Goal: Task Accomplishment & Management: Use online tool/utility

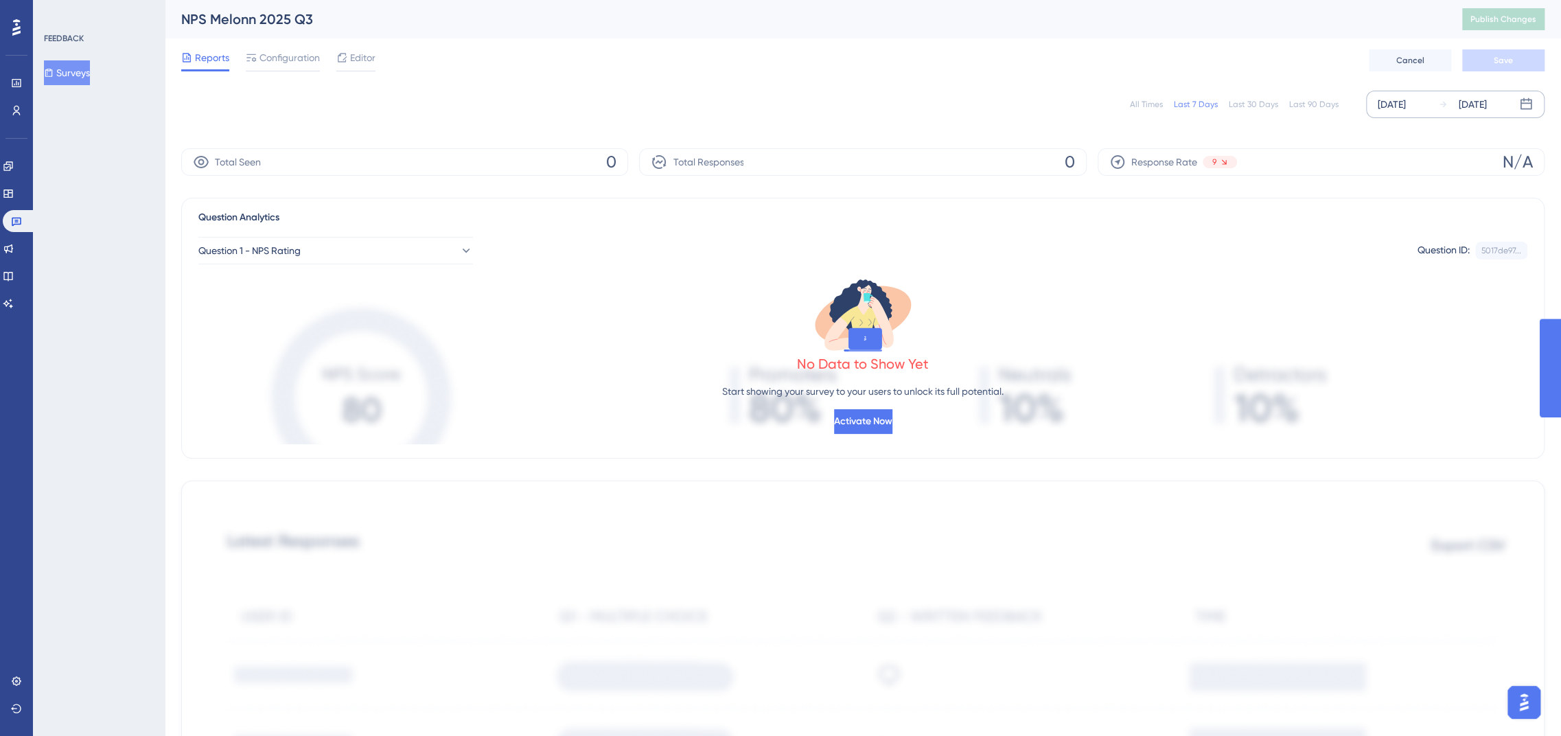
click at [1406, 98] on div "[DATE]" at bounding box center [1392, 104] width 28 height 16
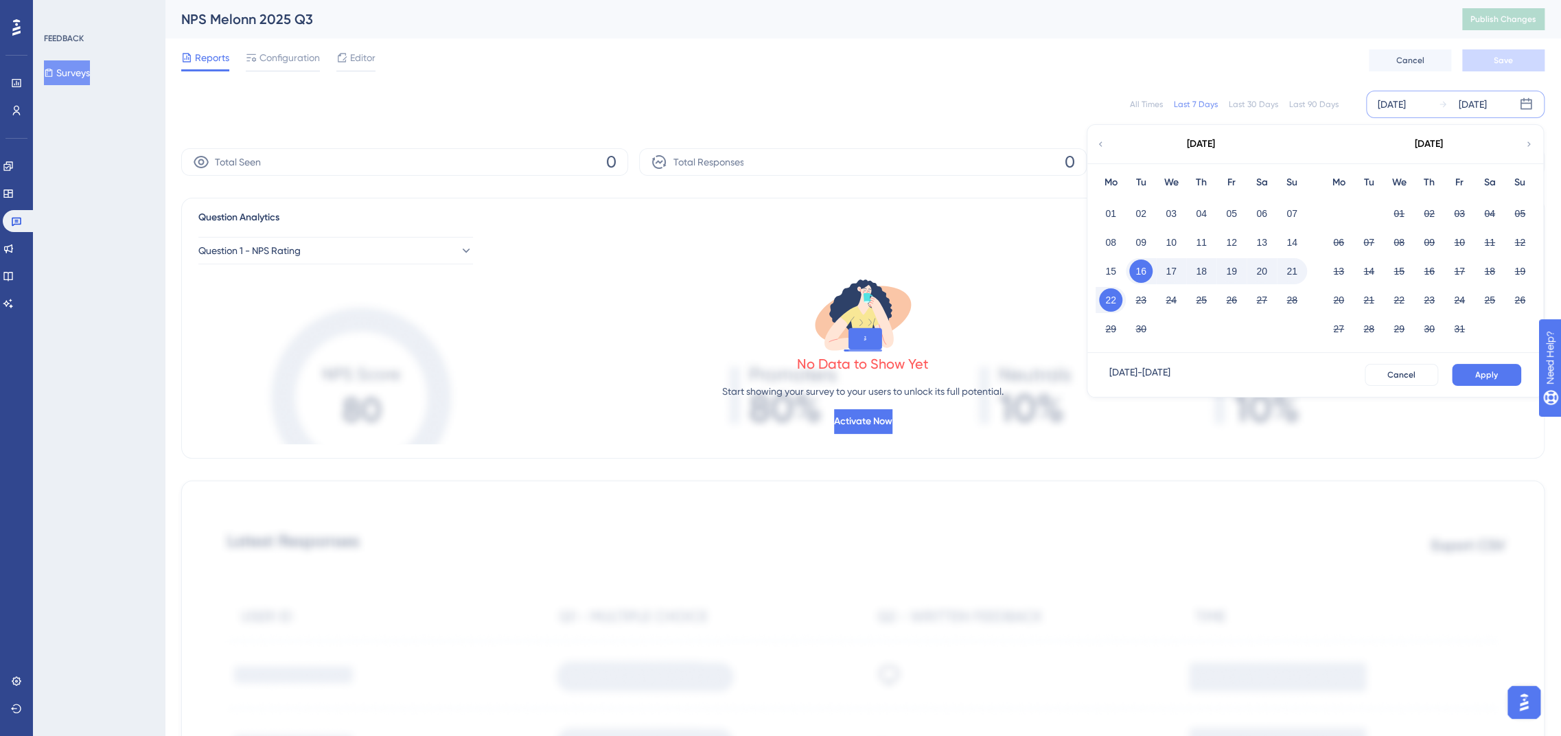
click at [1101, 147] on icon at bounding box center [1101, 144] width 10 height 12
click at [1454, 214] on button "01" at bounding box center [1459, 213] width 23 height 23
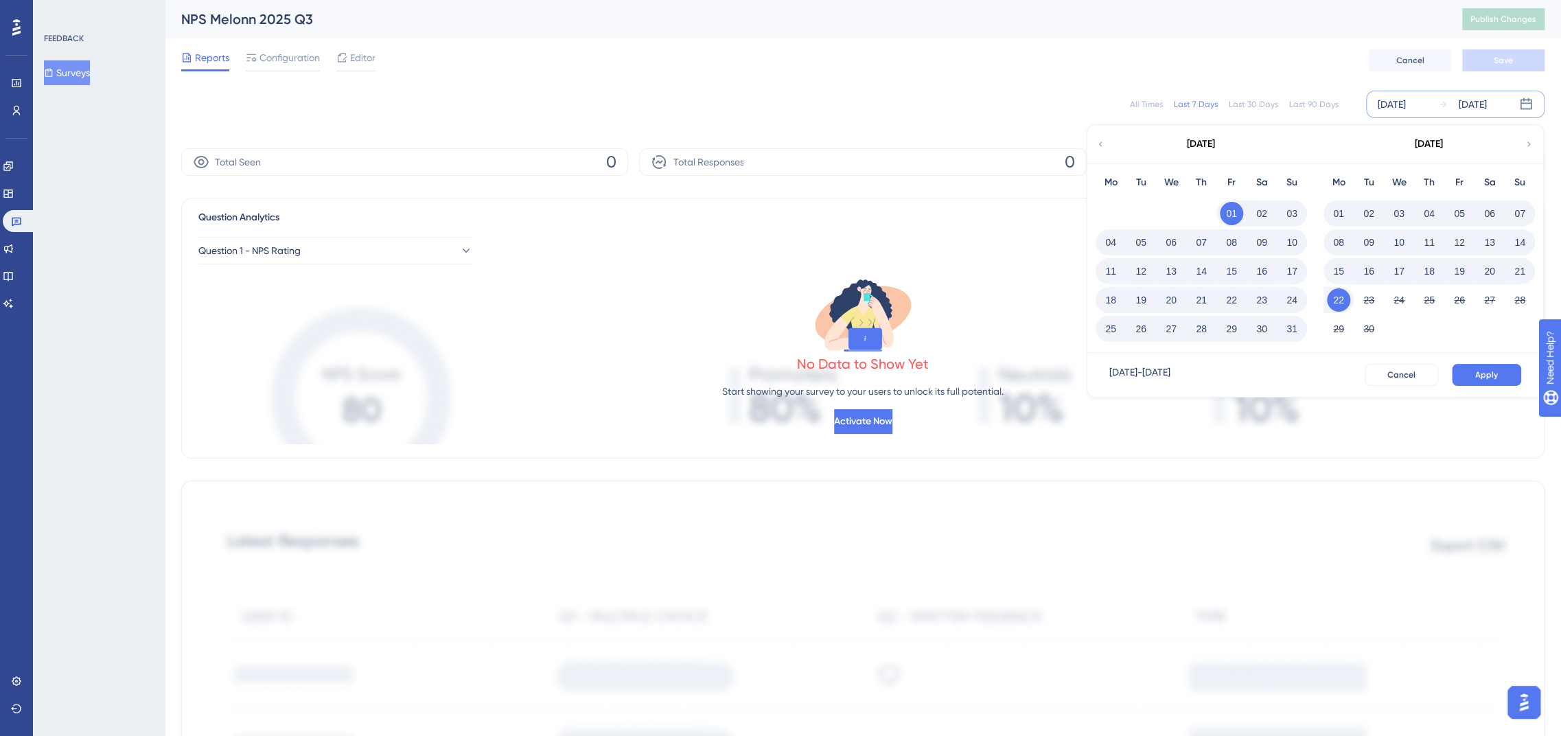
click at [1336, 296] on button "22" at bounding box center [1338, 299] width 23 height 23
click at [1511, 371] on button "Apply" at bounding box center [1486, 375] width 69 height 22
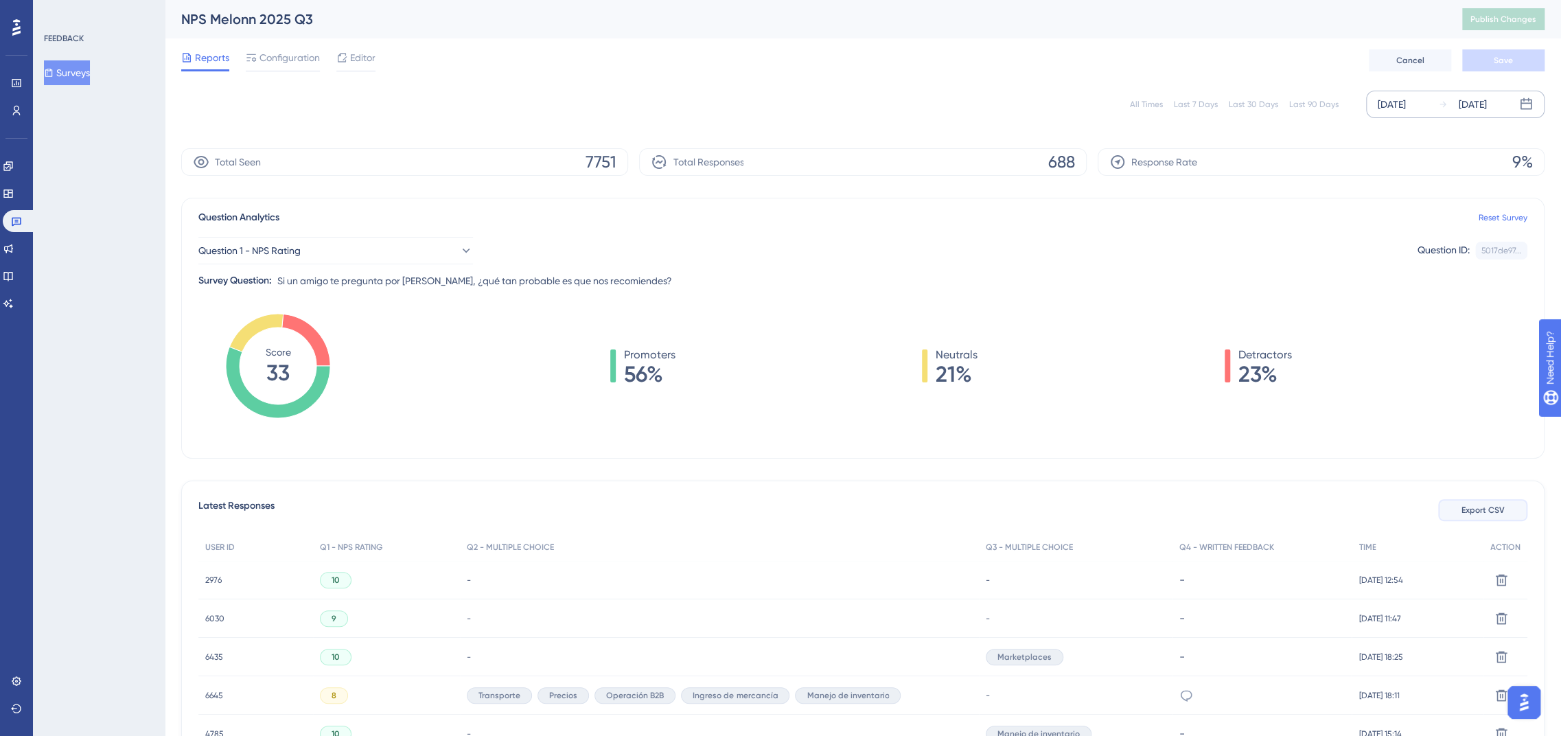
click at [1475, 515] on span "Export CSV" at bounding box center [1483, 510] width 43 height 11
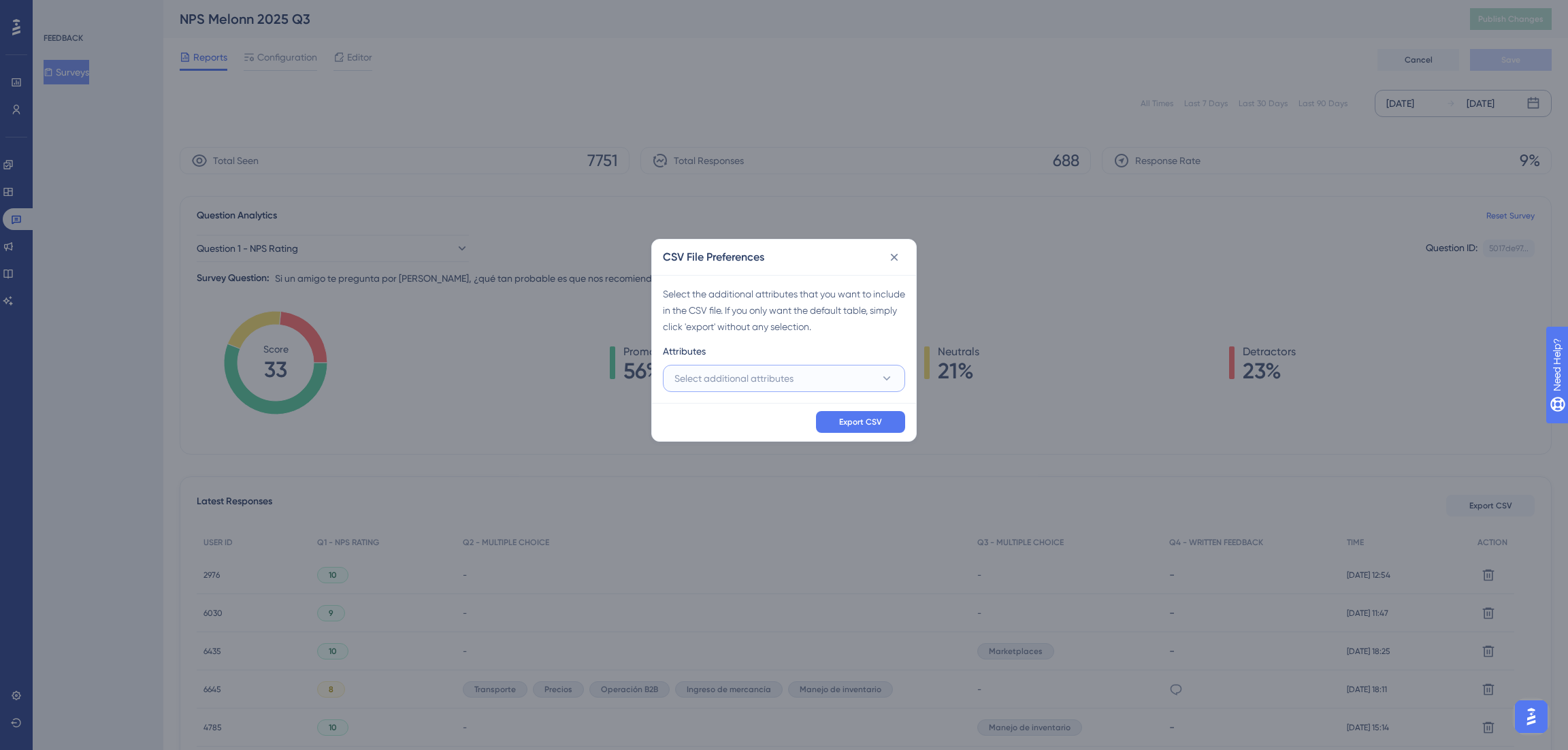
click at [801, 375] on button "Select additional attributes" at bounding box center [784, 377] width 242 height 27
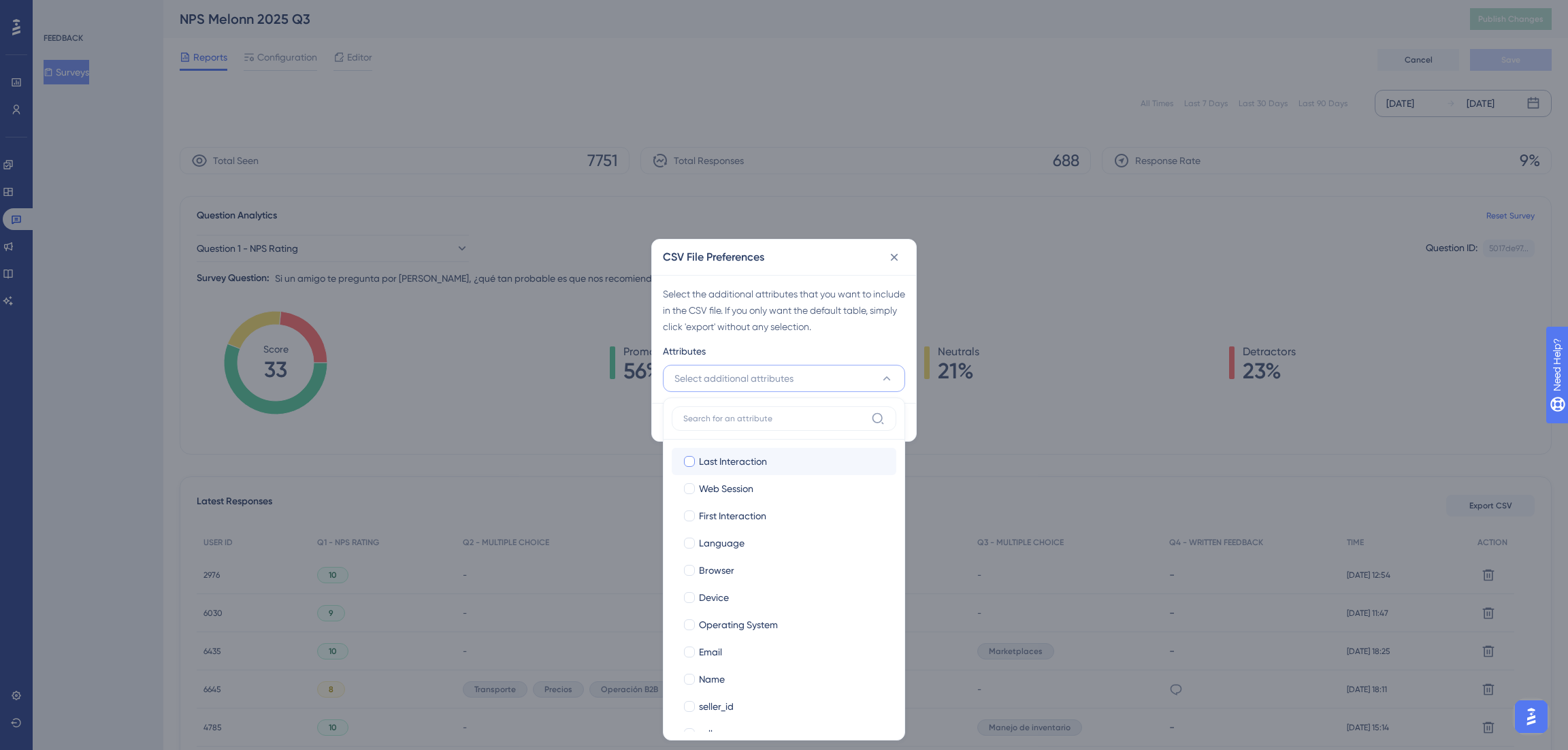
click at [725, 452] on label "Last Interaction Last Interaction" at bounding box center [784, 461] width 225 height 27
click at [690, 462] on input "Last Interaction" at bounding box center [690, 462] width 1 height 1
click at [716, 507] on span "First Interaction" at bounding box center [732, 515] width 67 height 16
checkbox input "true"
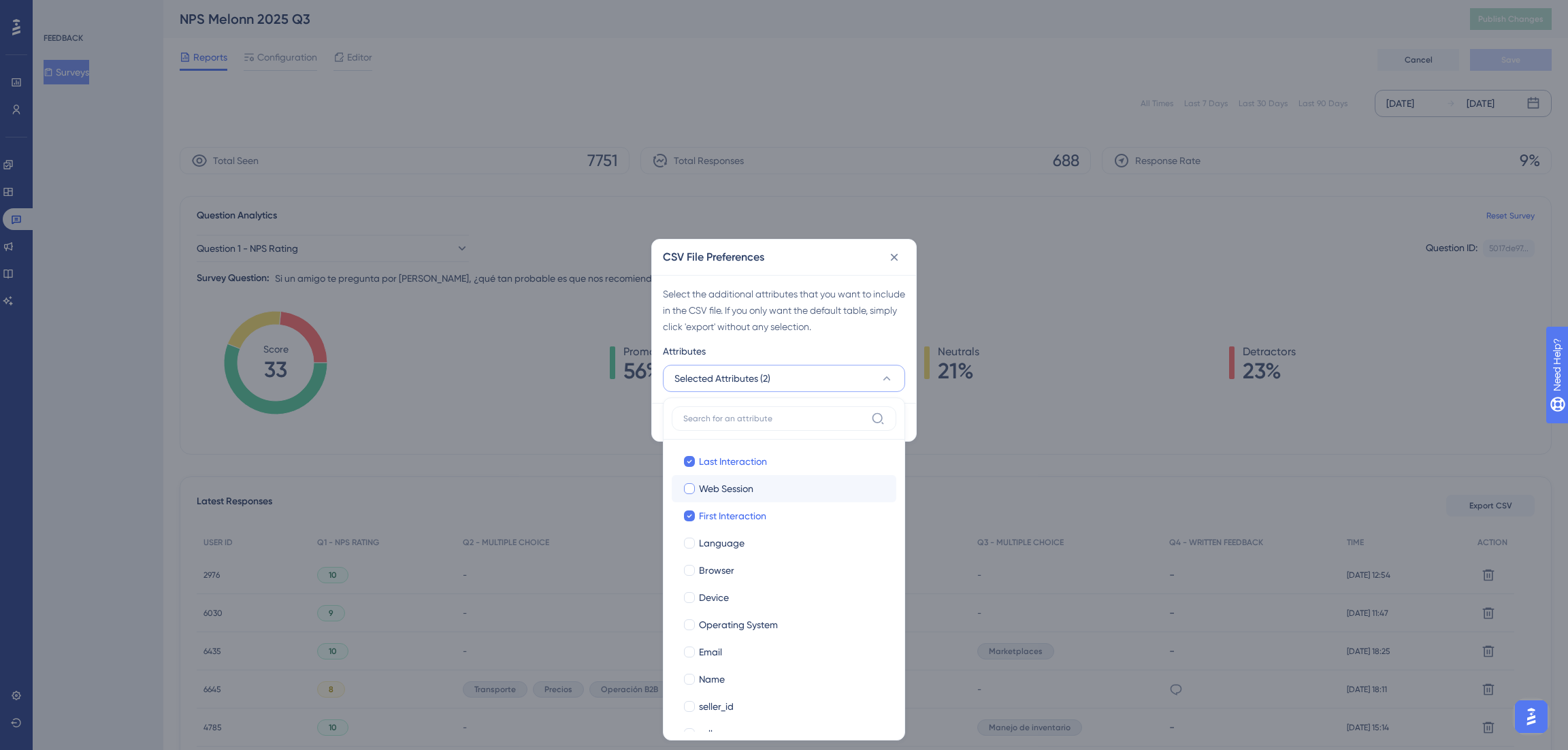
click at [710, 485] on span "Web Session" at bounding box center [726, 488] width 55 height 16
checkbox input "true"
click at [711, 550] on span "Language" at bounding box center [722, 543] width 46 height 16
checkbox input "true"
click at [707, 581] on label "Browser Browser" at bounding box center [784, 570] width 225 height 27
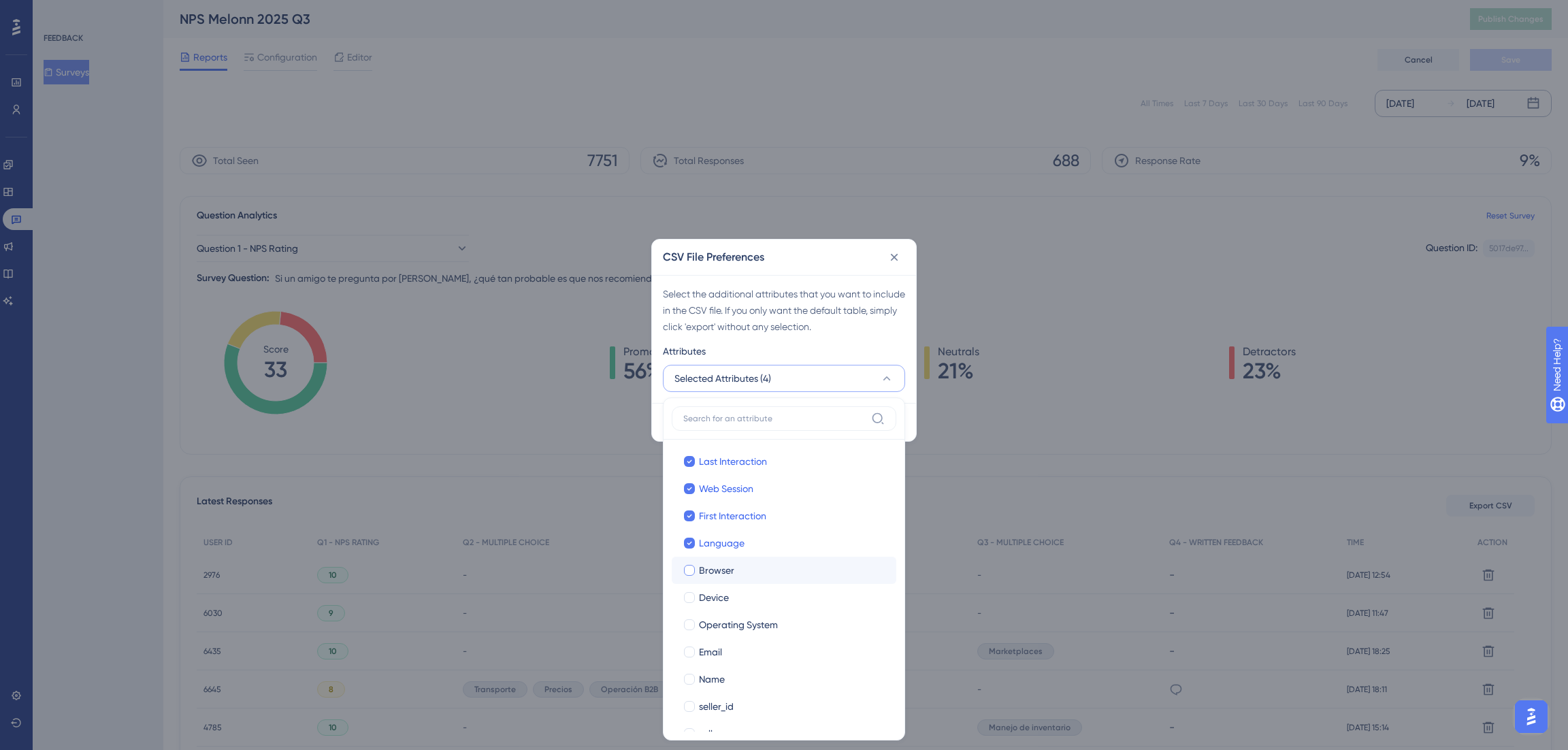
click at [690, 571] on input "Browser" at bounding box center [690, 570] width 1 height 1
click at [705, 593] on span "Device" at bounding box center [714, 597] width 30 height 16
checkbox input "true"
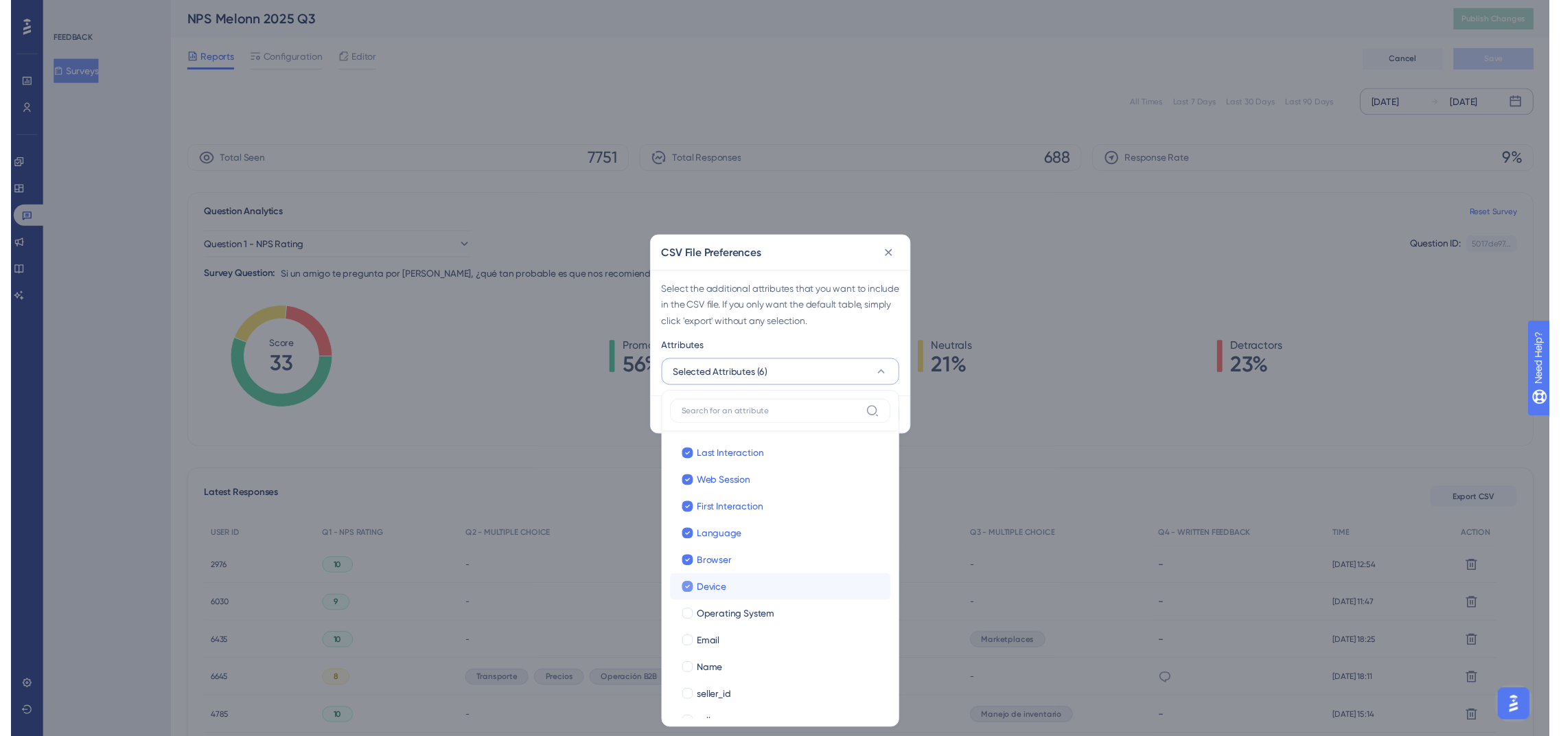
scroll to position [51, 0]
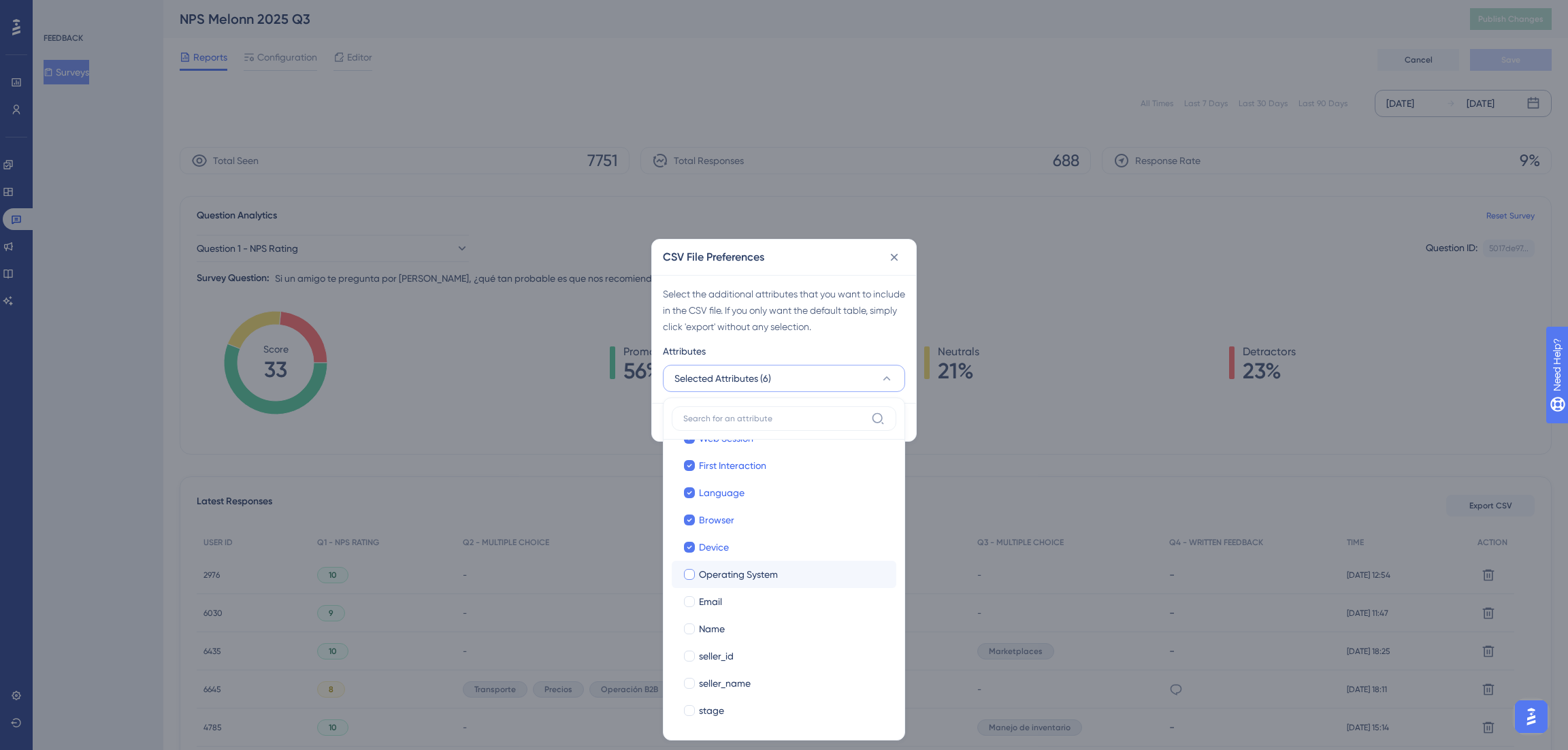
click at [698, 587] on label "Operating System Operating System" at bounding box center [784, 574] width 225 height 27
click at [690, 624] on input "Operating System" at bounding box center [690, 624] width 1 height 1
click at [699, 606] on span "Email" at bounding box center [710, 601] width 23 height 16
checkbox input "true"
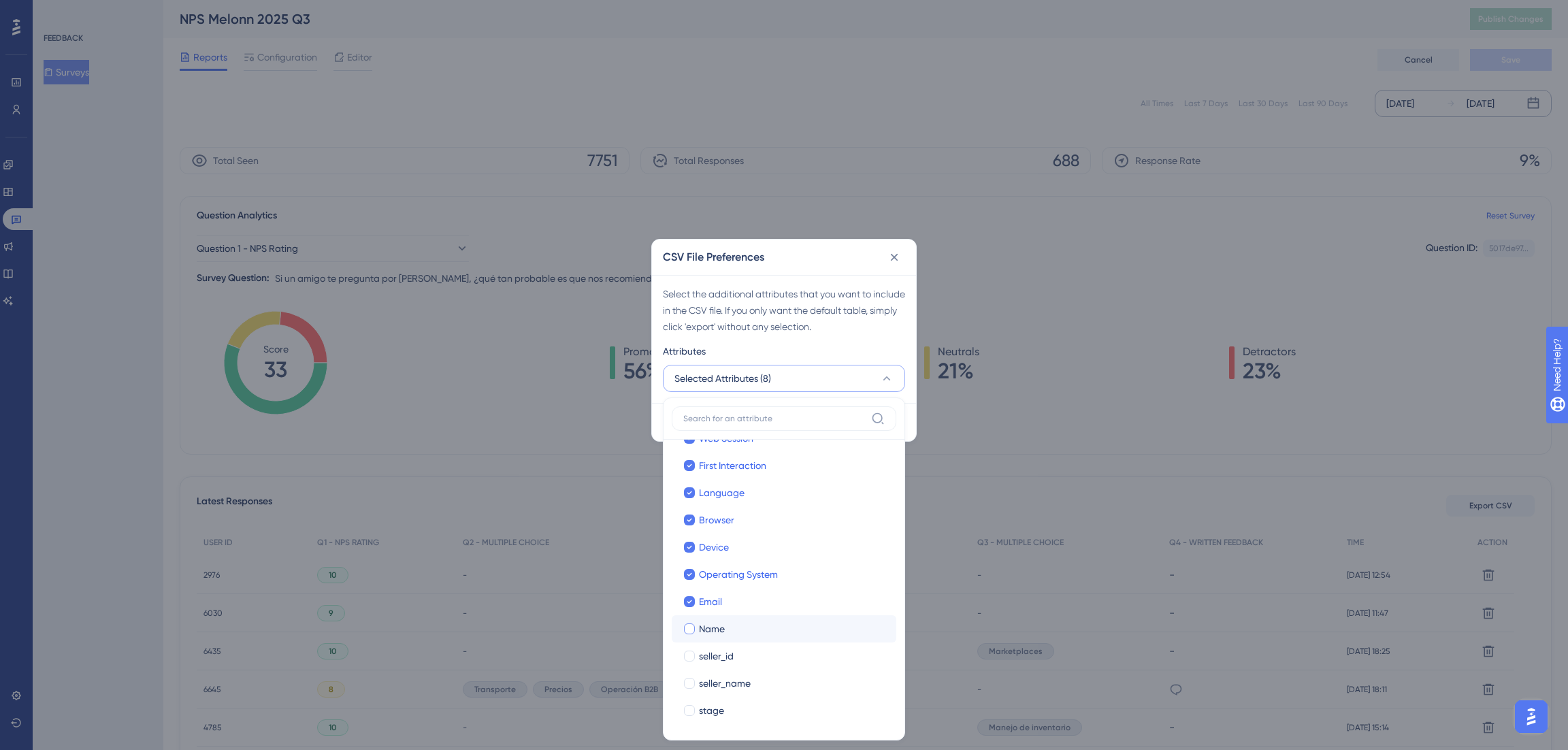
click at [699, 615] on label "Name Name" at bounding box center [784, 628] width 225 height 27
click at [690, 679] on input "Name" at bounding box center [690, 679] width 1 height 1
click at [709, 648] on span "seller_id" at bounding box center [716, 656] width 35 height 16
checkbox input "true"
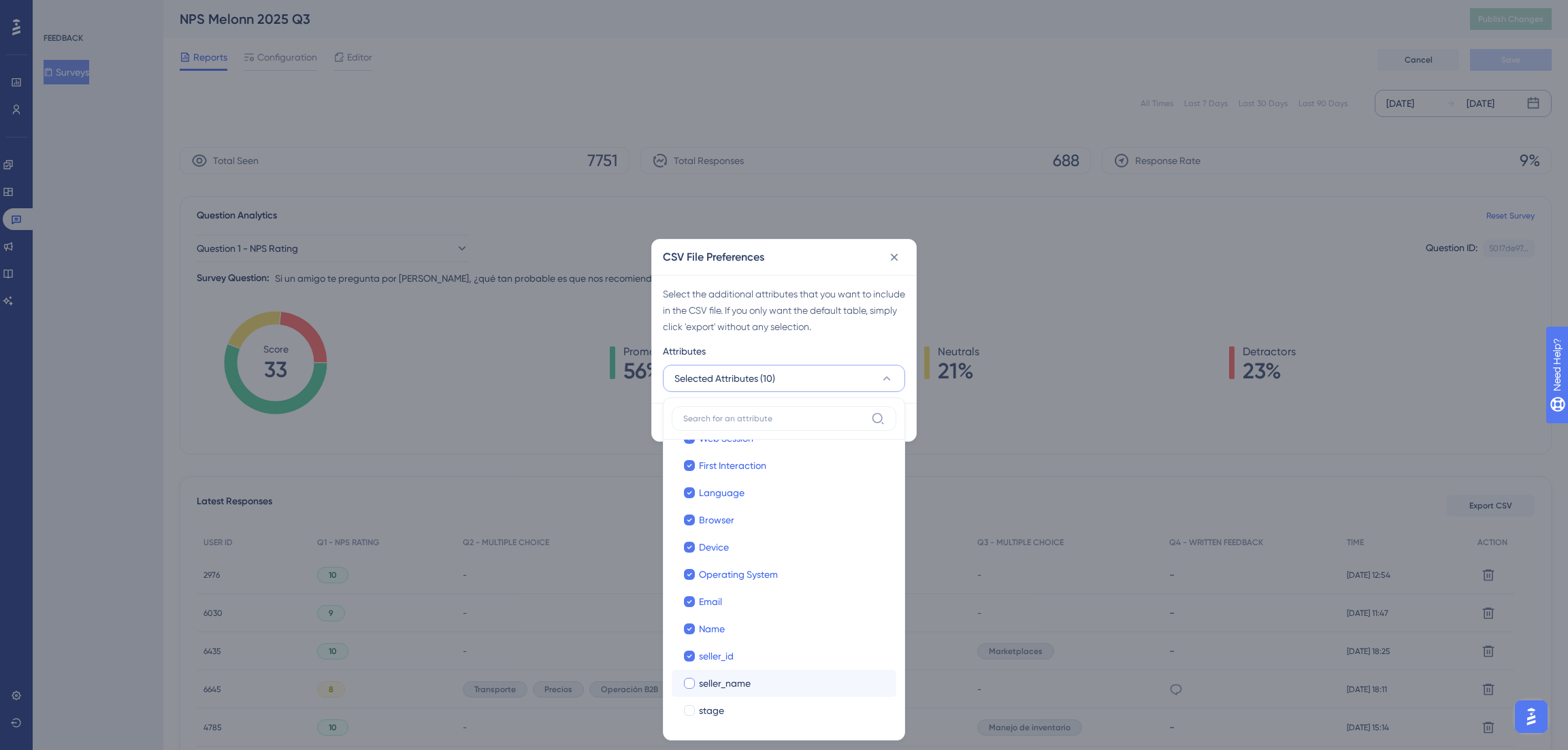
click at [715, 688] on span "seller_name" at bounding box center [725, 683] width 52 height 16
checkbox input "true"
click at [714, 715] on span "stage" at bounding box center [711, 710] width 25 height 16
checkbox input "true"
click at [773, 336] on div "Select the additional attributes that you want to include in the CSV file. If y…" at bounding box center [784, 338] width 264 height 128
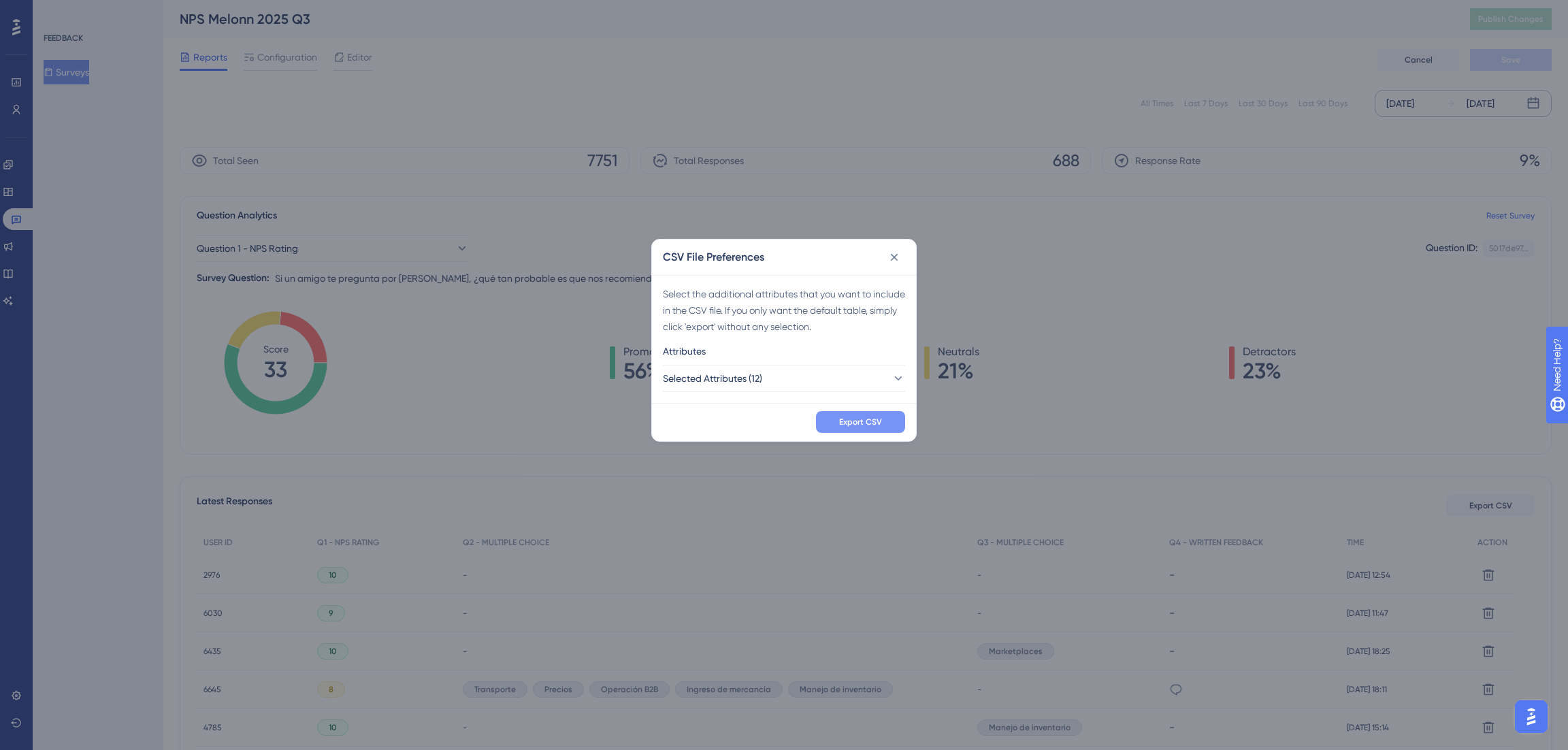
click at [849, 421] on span "Export CSV" at bounding box center [860, 421] width 43 height 11
